Goal: Navigation & Orientation: Find specific page/section

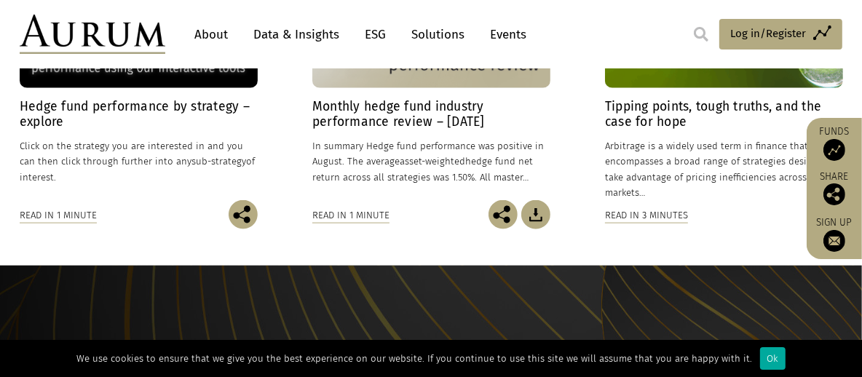
scroll to position [1237, 0]
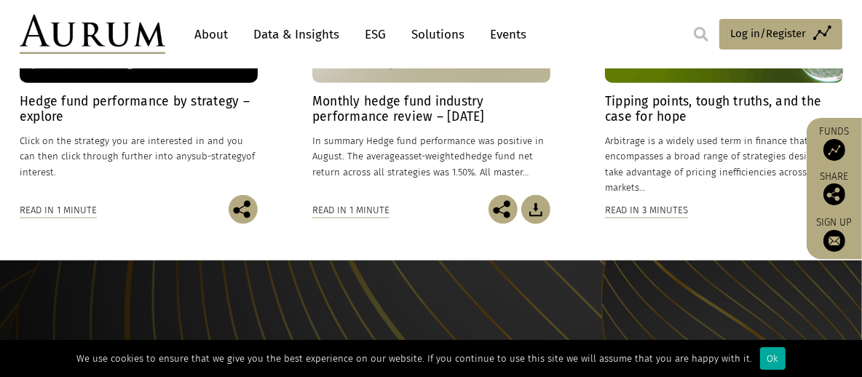
click at [502, 35] on link "Events" at bounding box center [505, 34] width 44 height 27
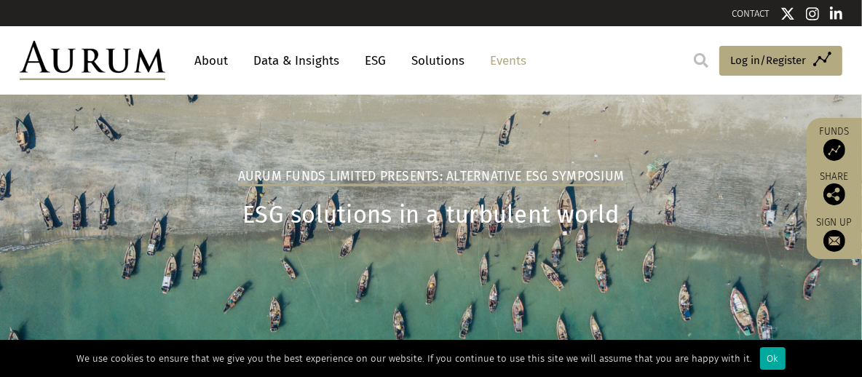
click at [218, 62] on link "About" at bounding box center [211, 60] width 48 height 27
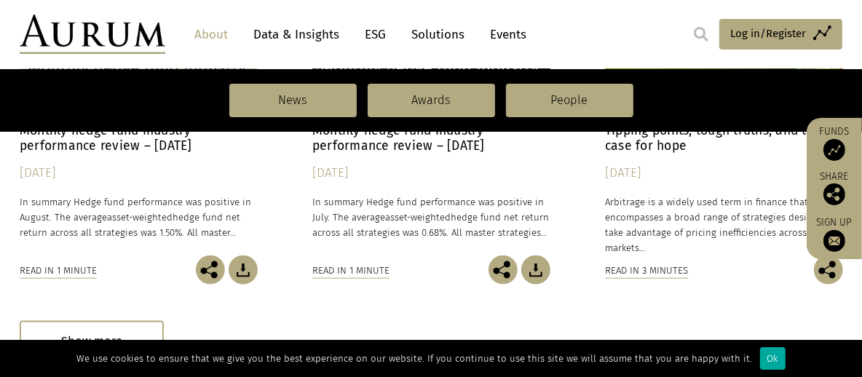
scroll to position [1383, 0]
